Goal: Transaction & Acquisition: Obtain resource

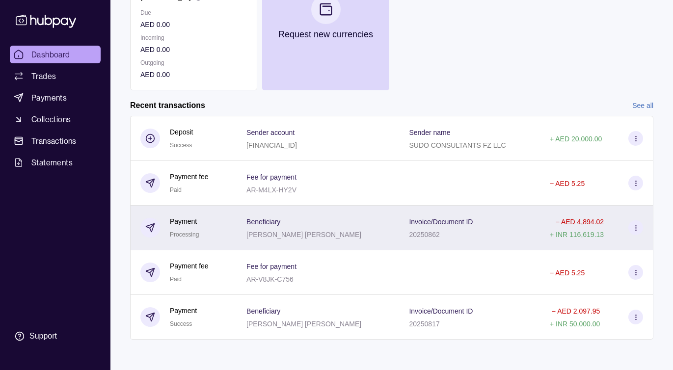
scroll to position [152, 0]
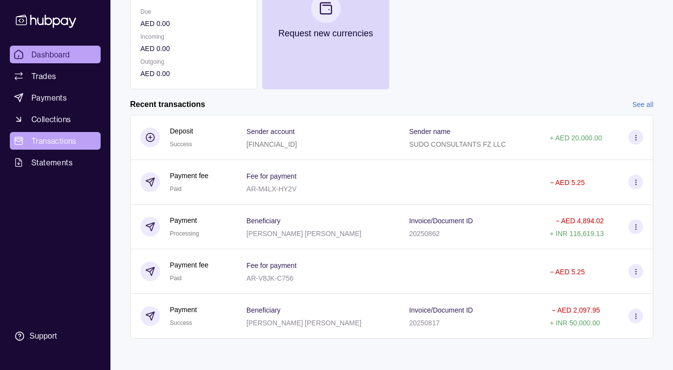
click at [48, 143] on span "Transactions" at bounding box center [53, 141] width 45 height 12
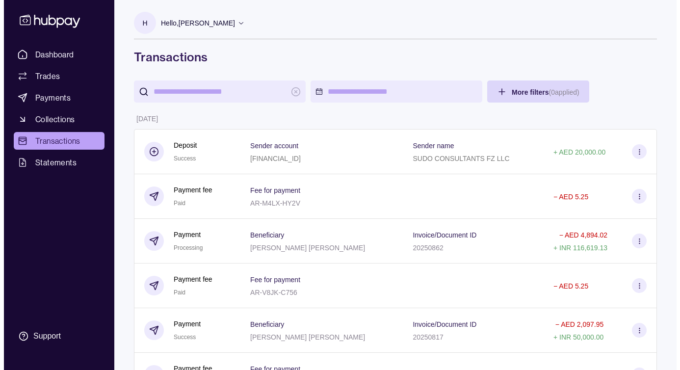
scroll to position [2, 0]
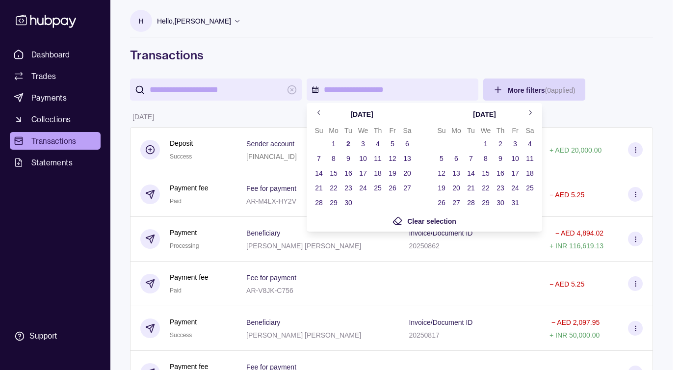
click at [320, 113] on icon "Go to previous month" at bounding box center [319, 112] width 7 height 7
click at [347, 143] on button "1" at bounding box center [349, 144] width 14 height 14
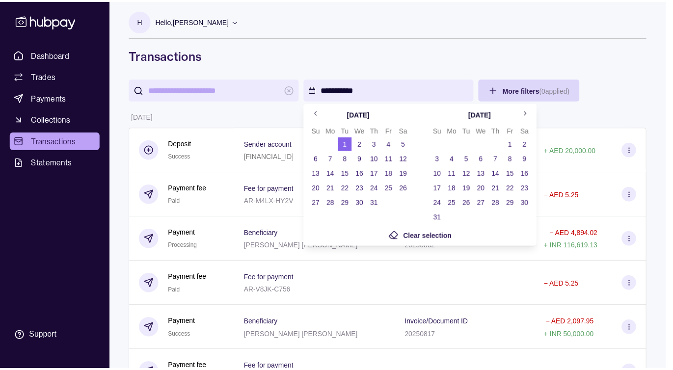
scroll to position [0, 0]
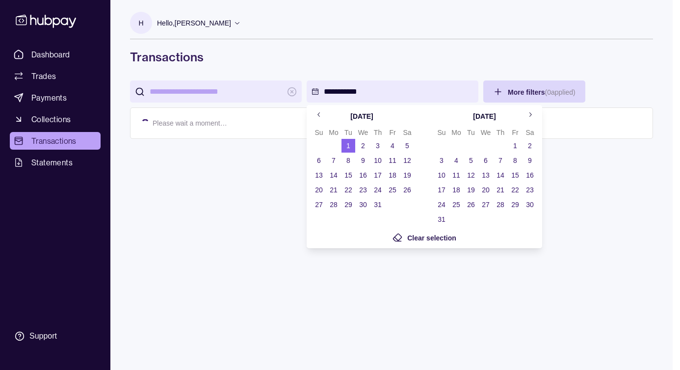
click at [381, 204] on button "31" at bounding box center [378, 205] width 14 height 14
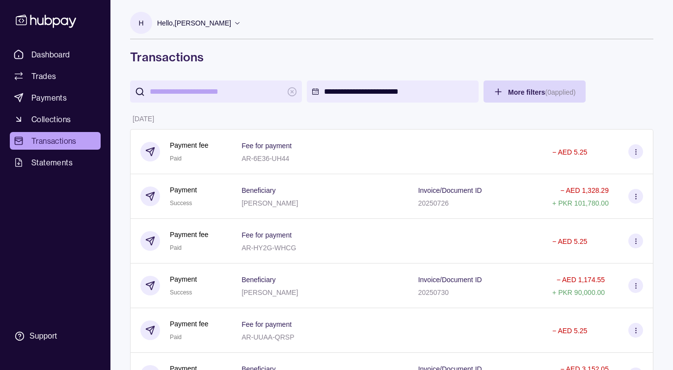
click at [217, 92] on input "search" at bounding box center [216, 92] width 133 height 22
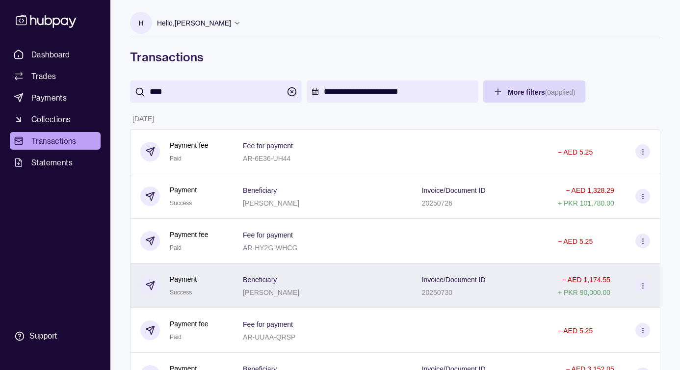
type input "****"
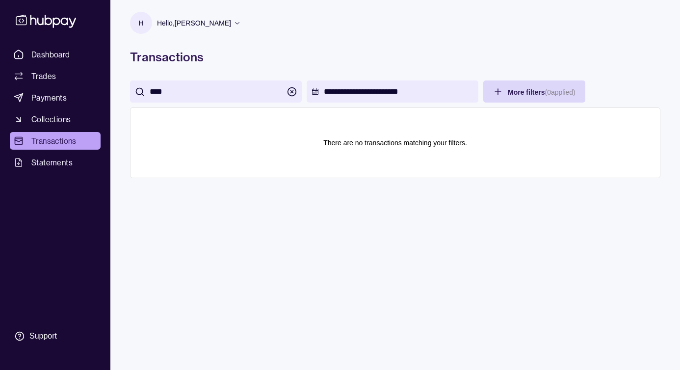
click at [285, 92] on div "****" at bounding box center [216, 92] width 172 height 22
click at [289, 89] on icon "button" at bounding box center [292, 92] width 10 height 10
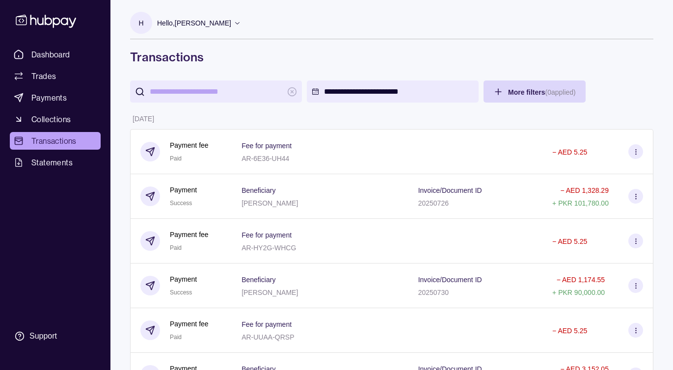
click at [217, 90] on input "search" at bounding box center [216, 92] width 133 height 22
click at [185, 95] on input "search" at bounding box center [216, 92] width 133 height 22
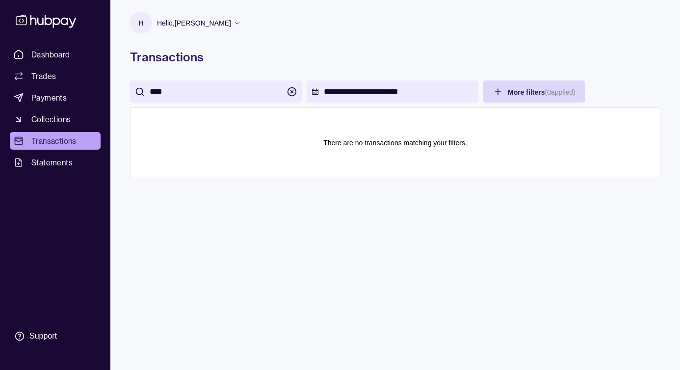
type input "****"
drag, startPoint x: 383, startPoint y: 69, endPoint x: 378, endPoint y: 77, distance: 9.3
click at [382, 69] on div "**********" at bounding box center [395, 99] width 570 height 198
click at [362, 97] on html "**********" at bounding box center [340, 185] width 680 height 370
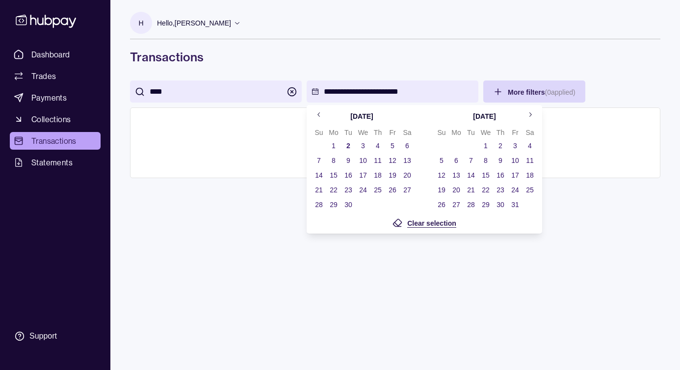
click at [423, 223] on span "Clear selection" at bounding box center [431, 223] width 49 height 8
click at [184, 81] on html "Dashboard Trades Payments Collections Transactions Statements Support H Hello, …" at bounding box center [340, 185] width 680 height 370
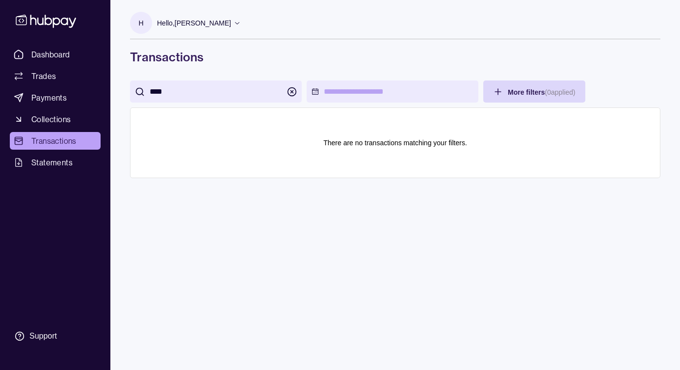
click at [183, 89] on input "****" at bounding box center [216, 92] width 133 height 22
click at [46, 96] on span "Payments" at bounding box center [48, 98] width 35 height 12
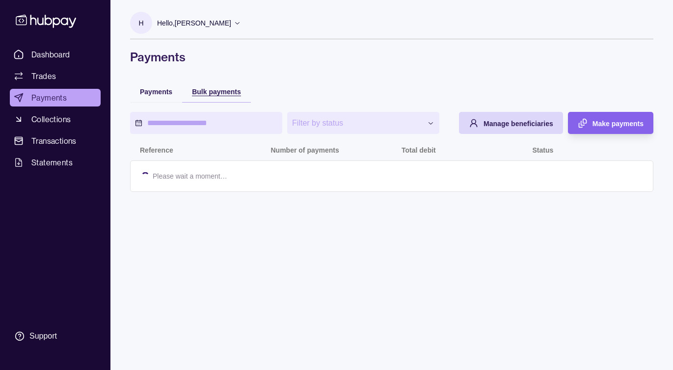
click at [215, 90] on span "Bulk payments" at bounding box center [216, 92] width 49 height 8
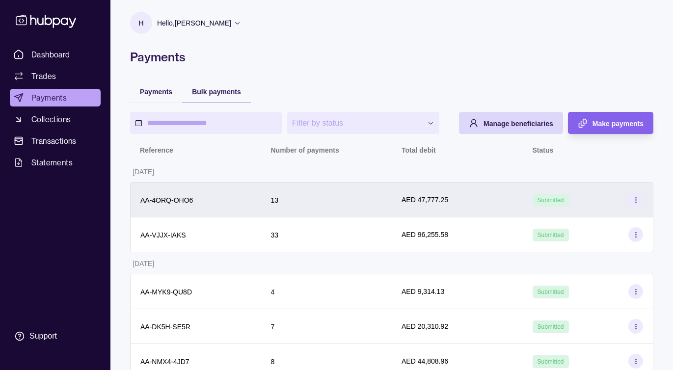
scroll to position [15, 0]
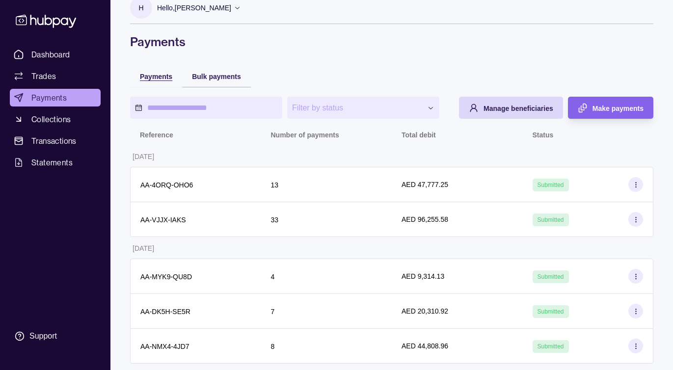
click at [143, 79] on div "**********" at bounding box center [391, 357] width 523 height 584
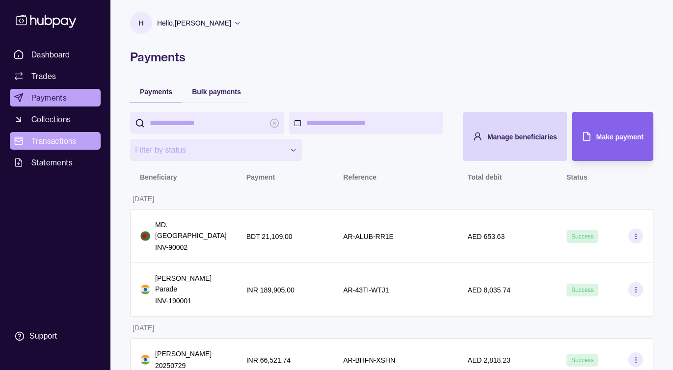
click at [52, 140] on span "Transactions" at bounding box center [53, 141] width 45 height 12
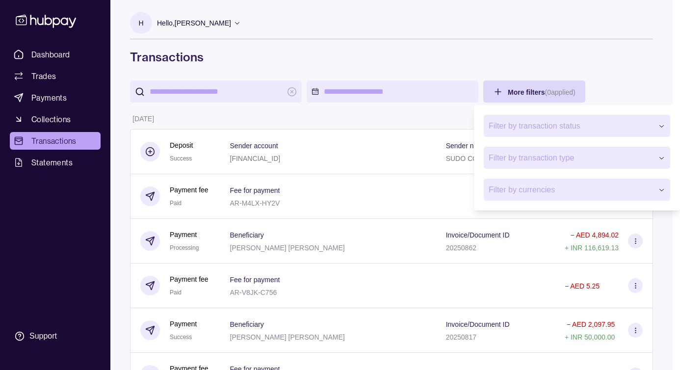
click at [645, 160] on span "Filter by transaction type" at bounding box center [571, 158] width 164 height 12
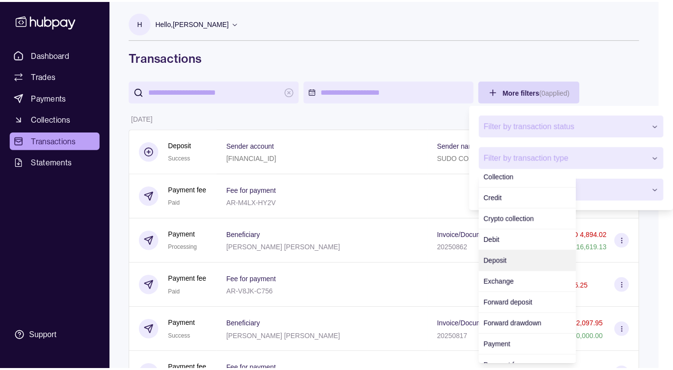
scroll to position [83, 0]
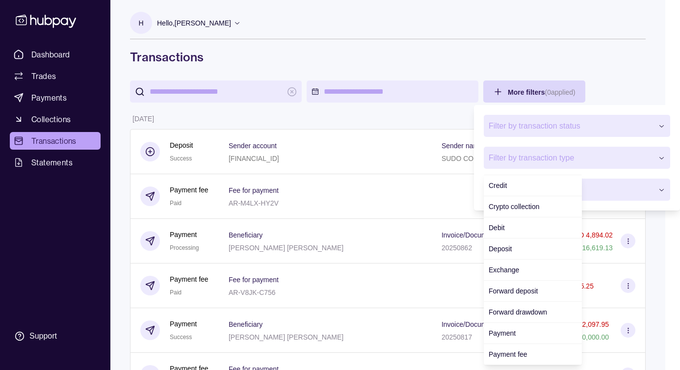
click at [630, 194] on span "Filter by currencies" at bounding box center [571, 190] width 164 height 12
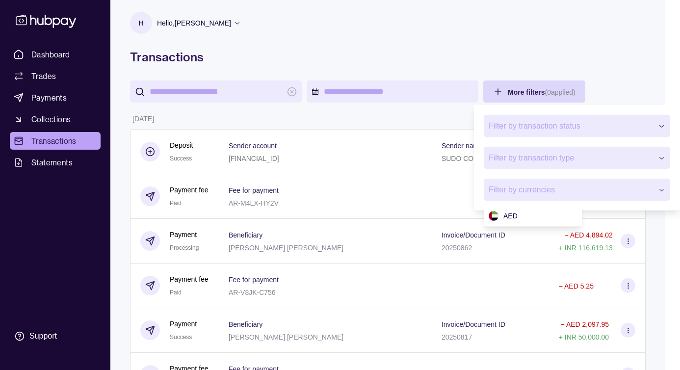
click at [630, 194] on span "Filter by currencies" at bounding box center [571, 190] width 164 height 12
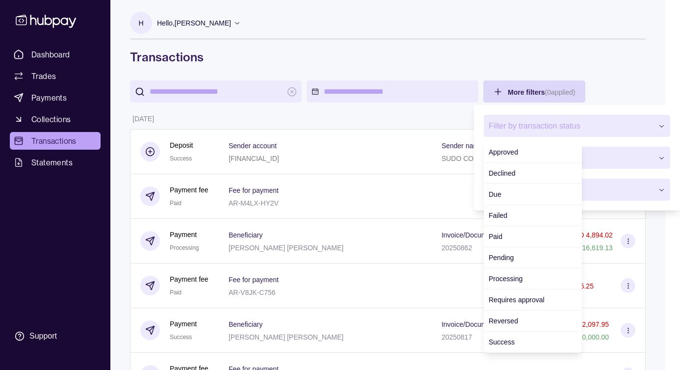
click at [558, 124] on span "Filter by transaction status" at bounding box center [571, 126] width 164 height 12
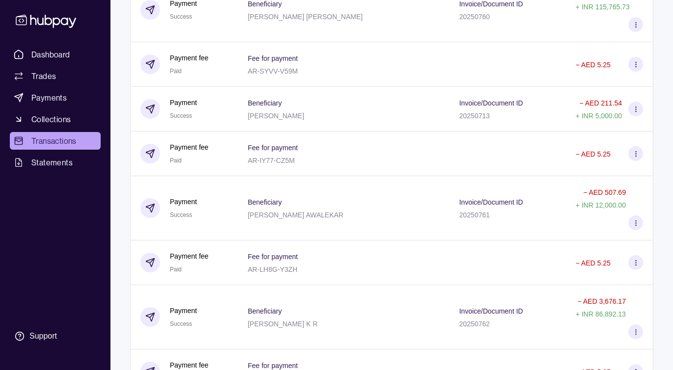
scroll to position [6414, 0]
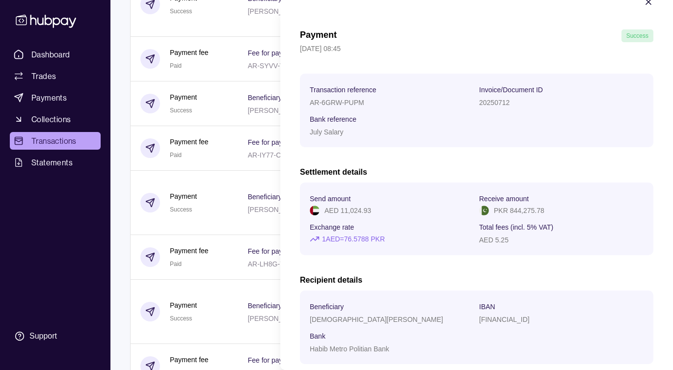
scroll to position [78, 0]
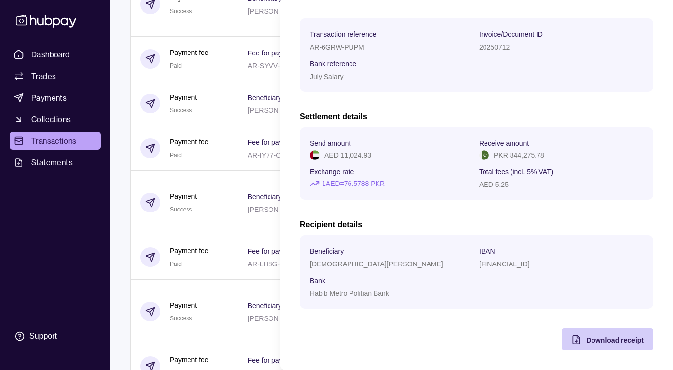
click at [620, 338] on span "Download receipt" at bounding box center [614, 340] width 57 height 8
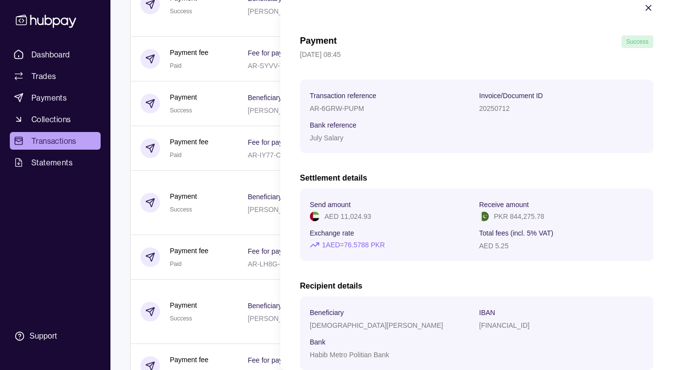
scroll to position [0, 0]
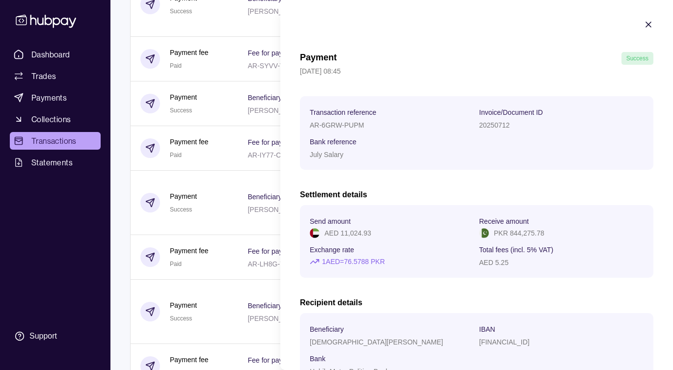
click at [644, 26] on icon "button" at bounding box center [649, 25] width 10 height 10
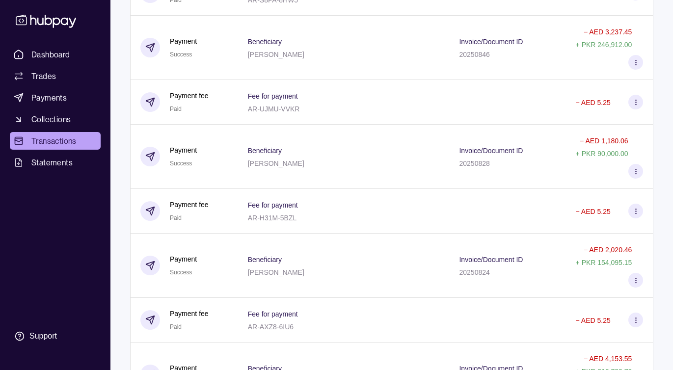
scroll to position [2683, 0]
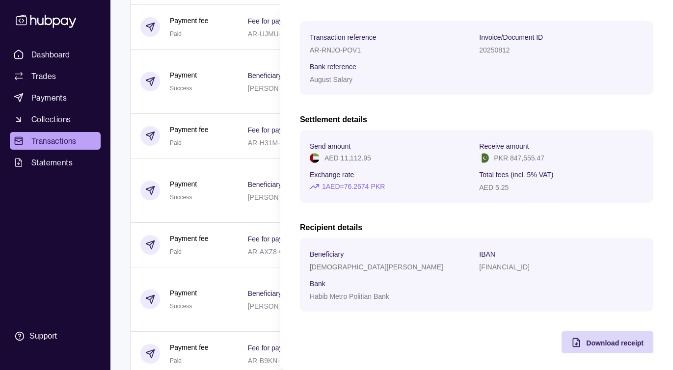
scroll to position [78, 0]
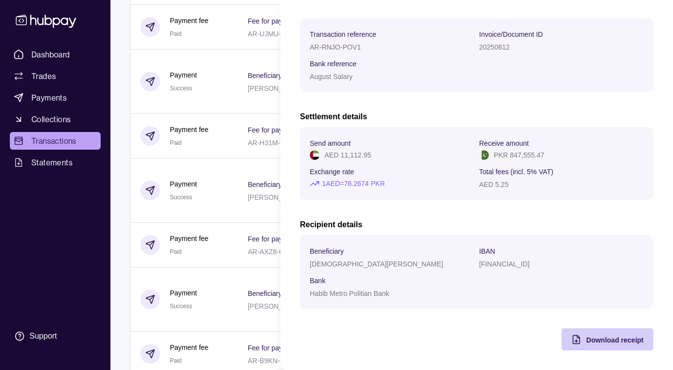
click at [606, 350] on div "Download receipt" at bounding box center [600, 339] width 87 height 22
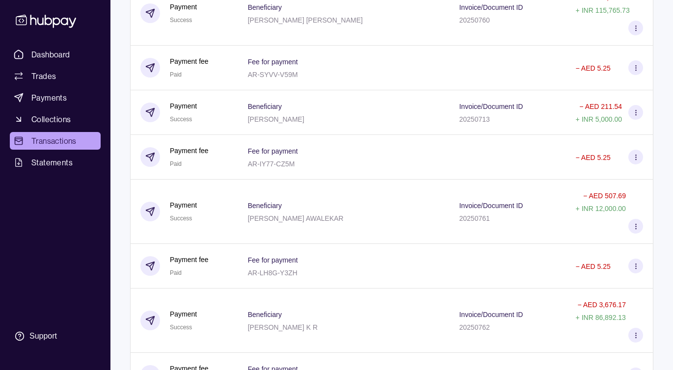
scroll to position [11385, 0]
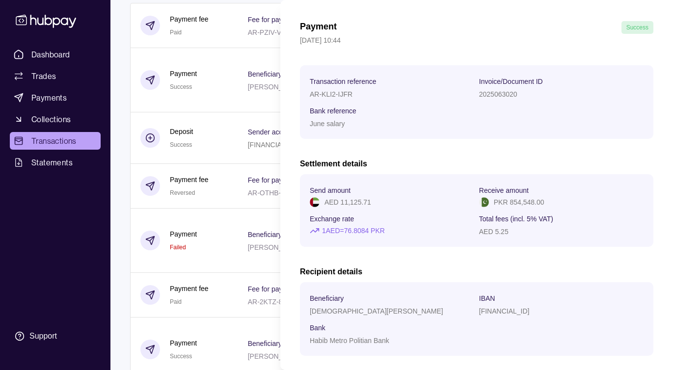
scroll to position [78, 0]
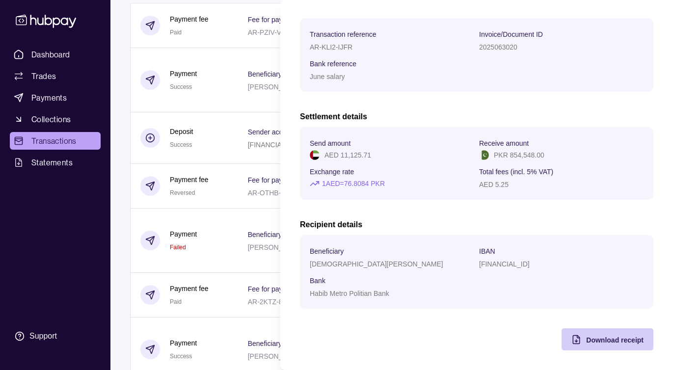
click at [607, 344] on div "Download receipt" at bounding box center [614, 340] width 57 height 12
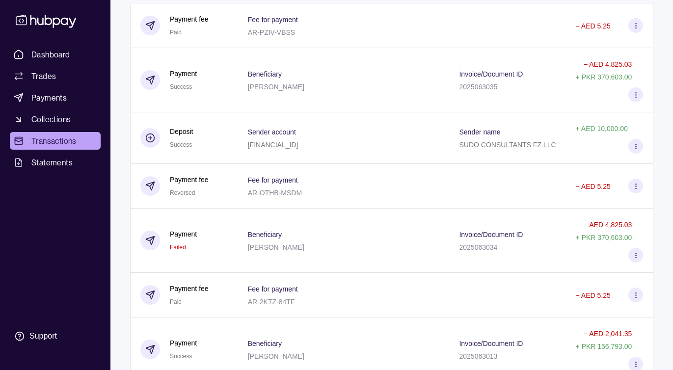
scroll to position [11025, 0]
